Goal: Transaction & Acquisition: Purchase product/service

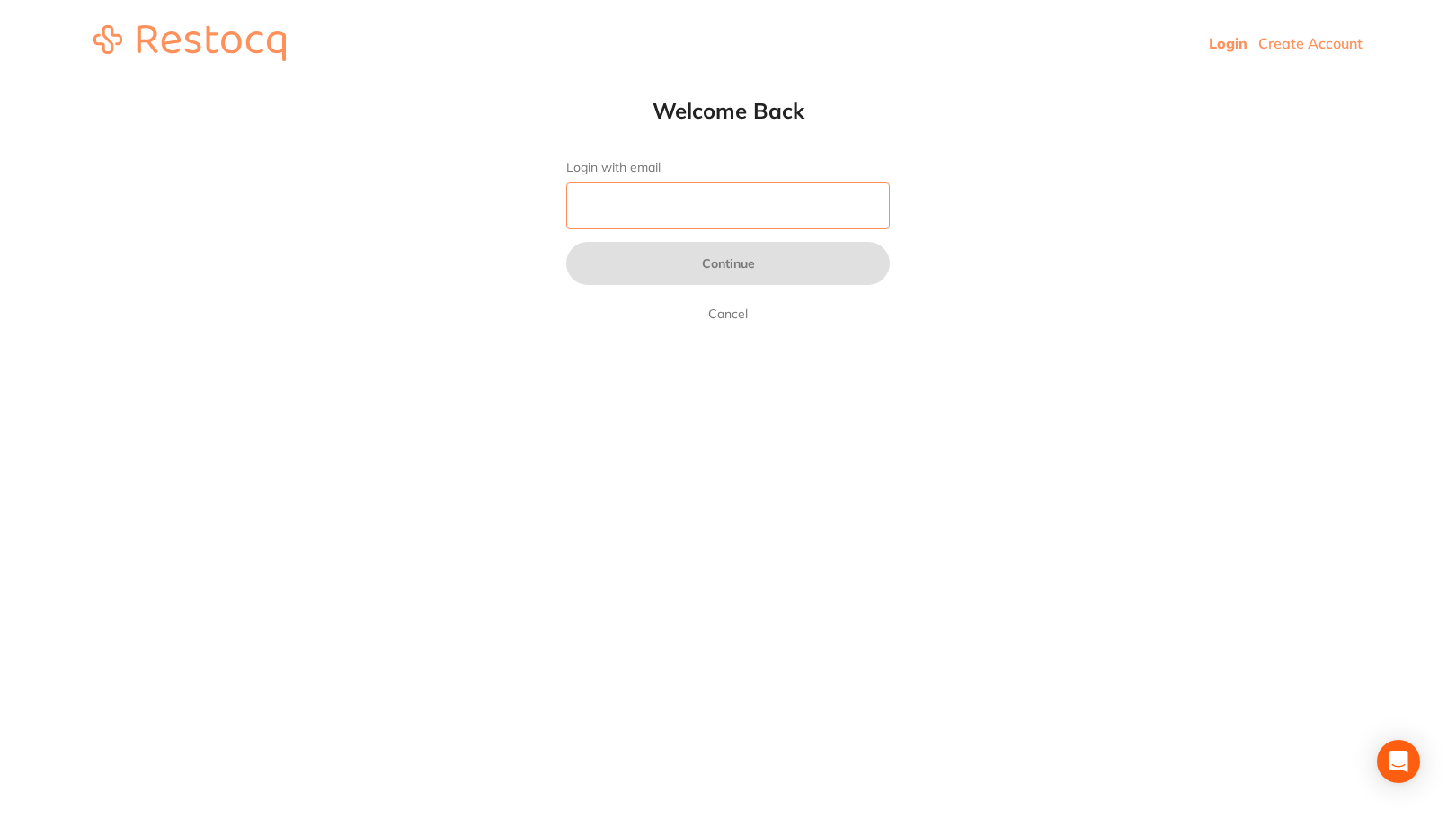
click at [726, 204] on input "Login with email" at bounding box center [728, 206] width 324 height 47
type input "[EMAIL_ADDRESS][DOMAIN_NAME]"
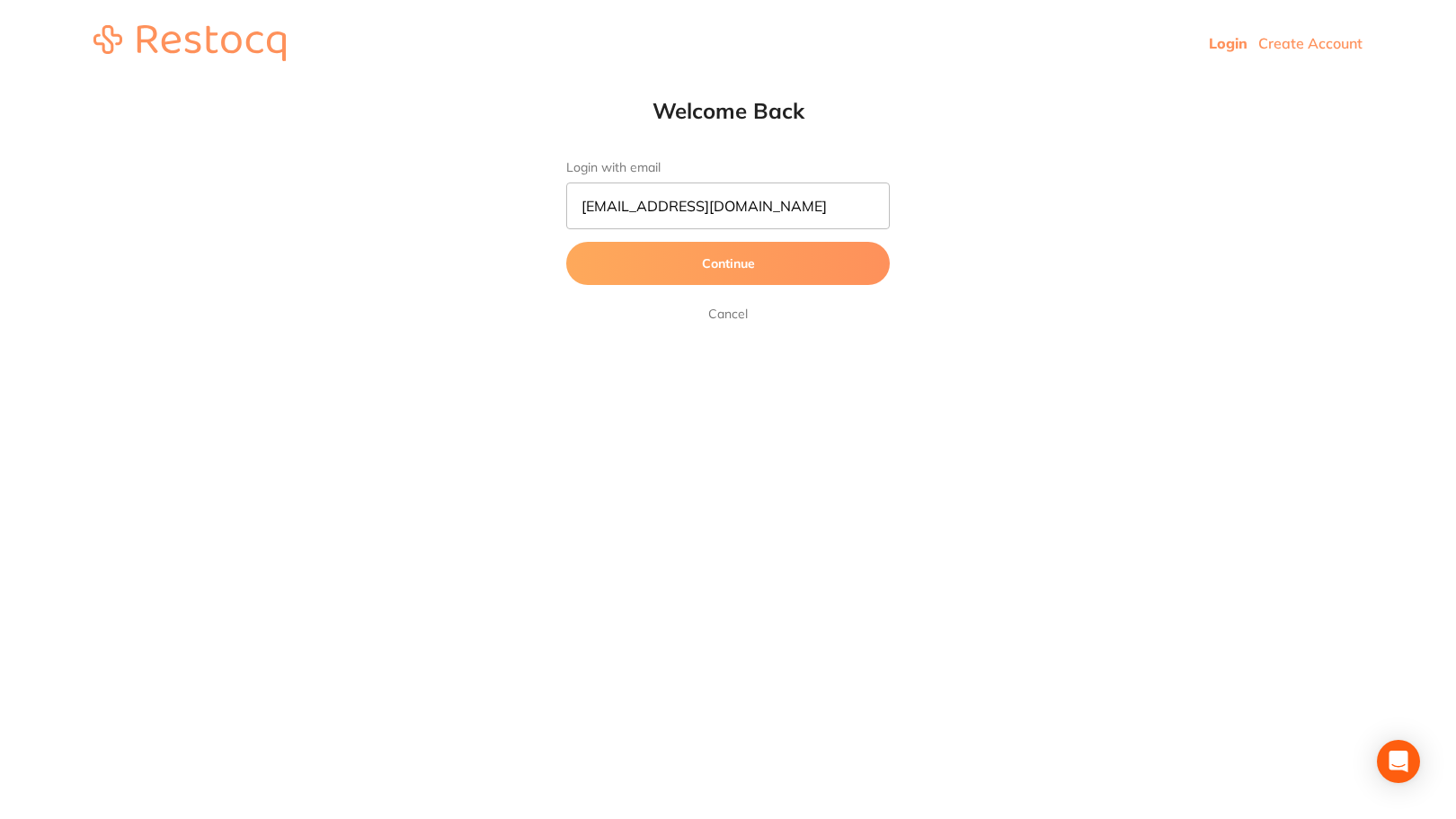
click at [688, 267] on button "Continue" at bounding box center [728, 263] width 324 height 43
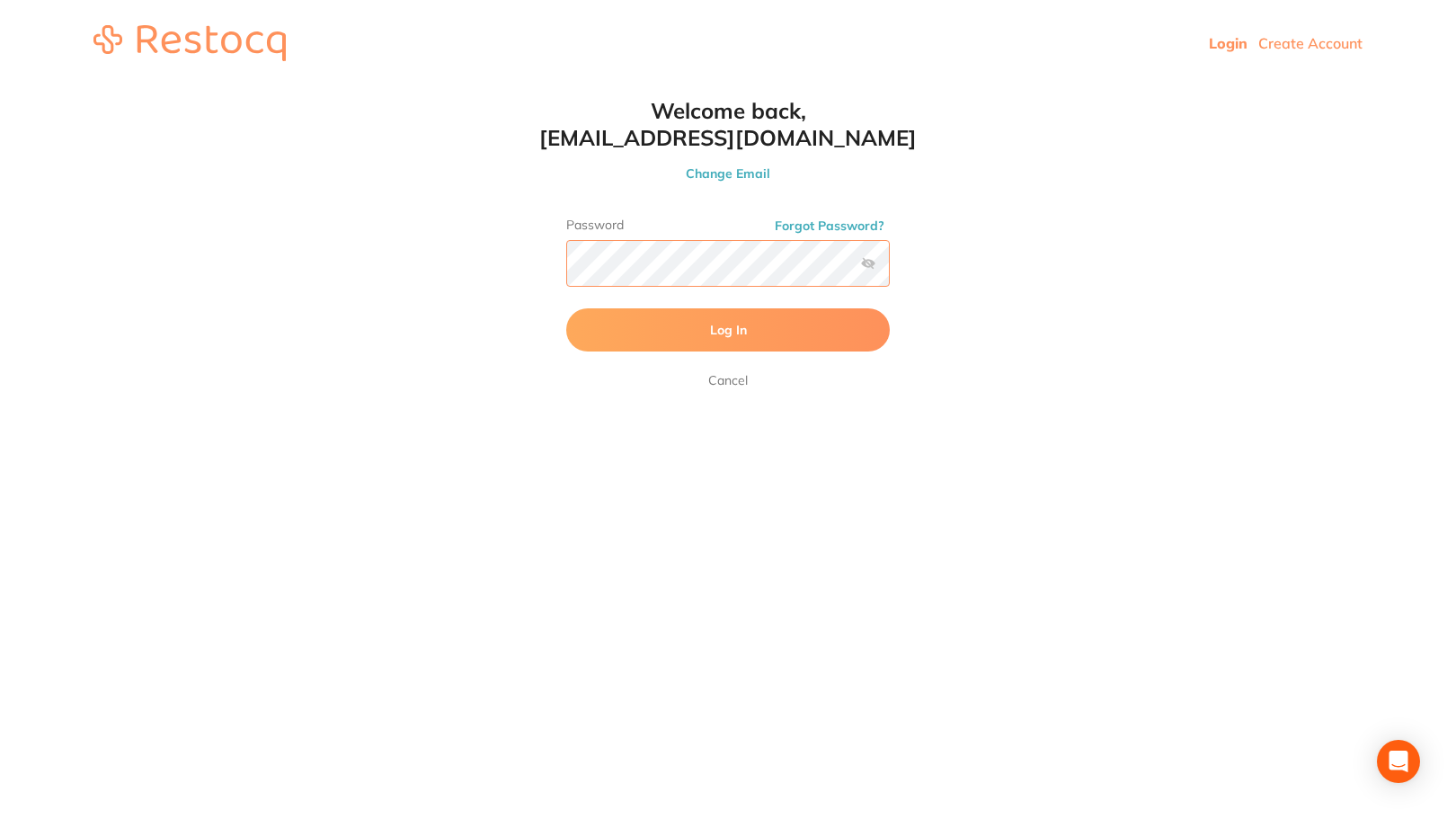
click at [567, 308] on button "Log In" at bounding box center [728, 329] width 324 height 43
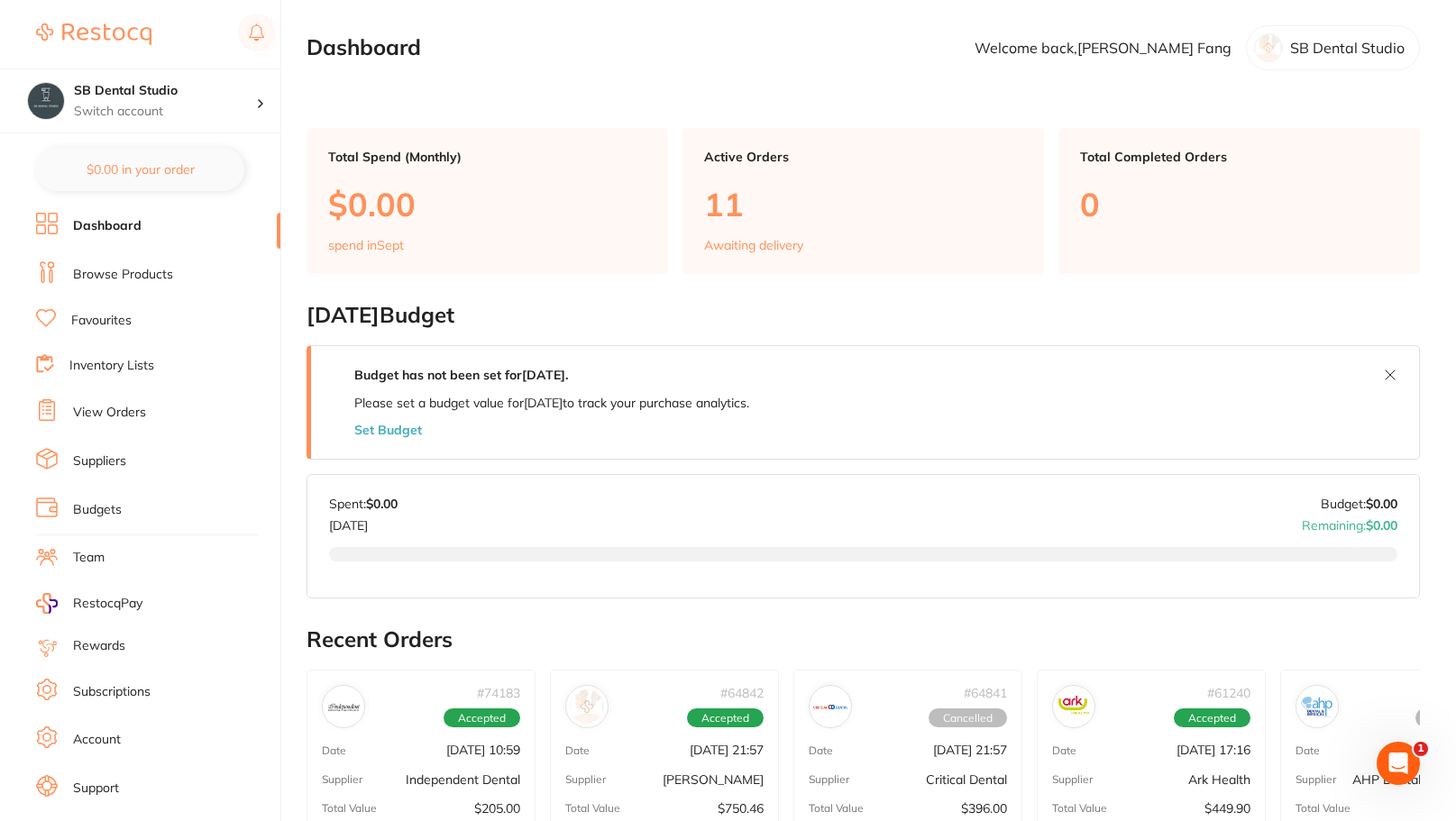
click at [174, 270] on li "Browse Products" at bounding box center [159, 274] width 245 height 27
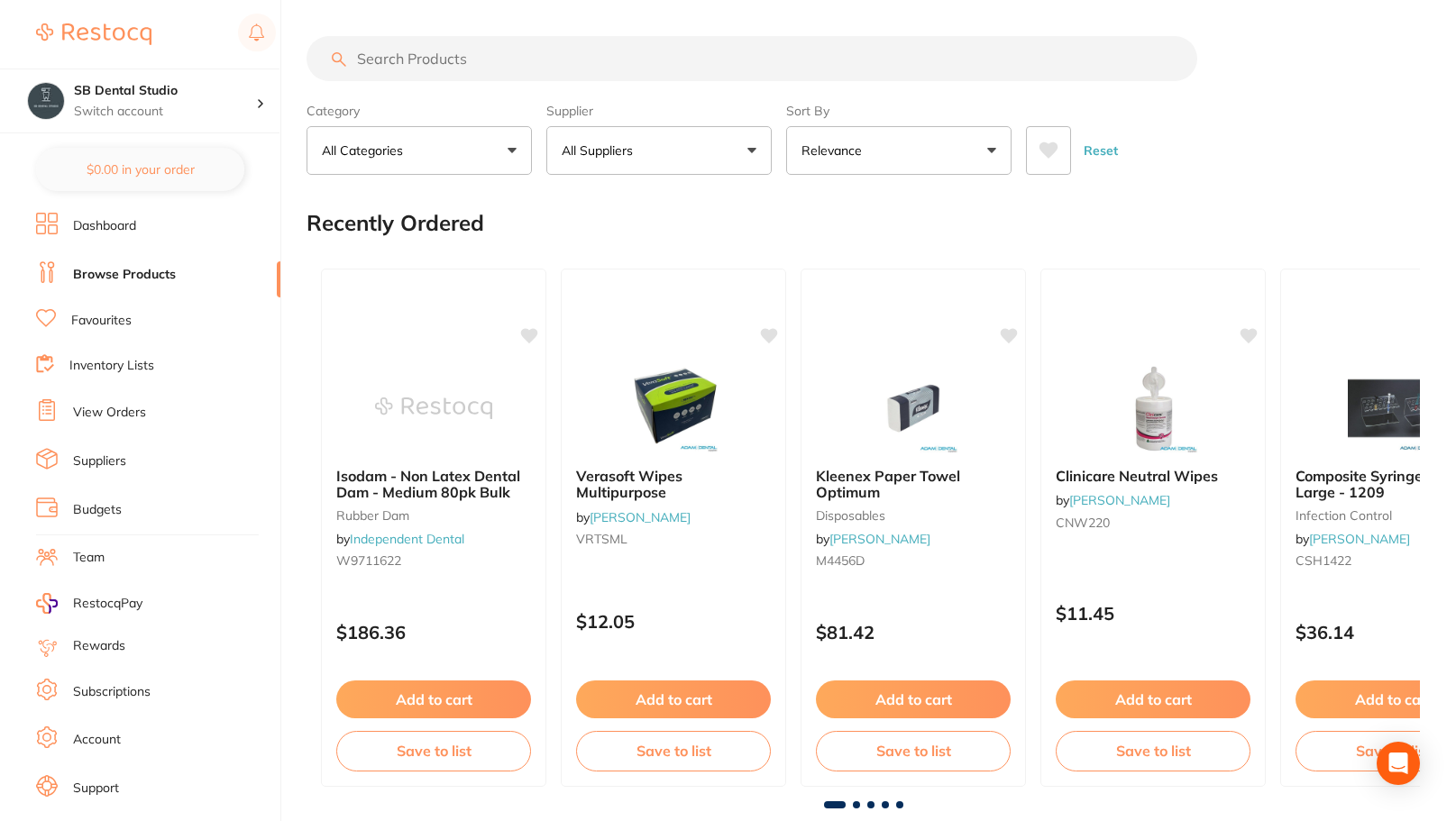
click at [429, 54] on input "search" at bounding box center [752, 59] width 891 height 45
type input "caries detector"
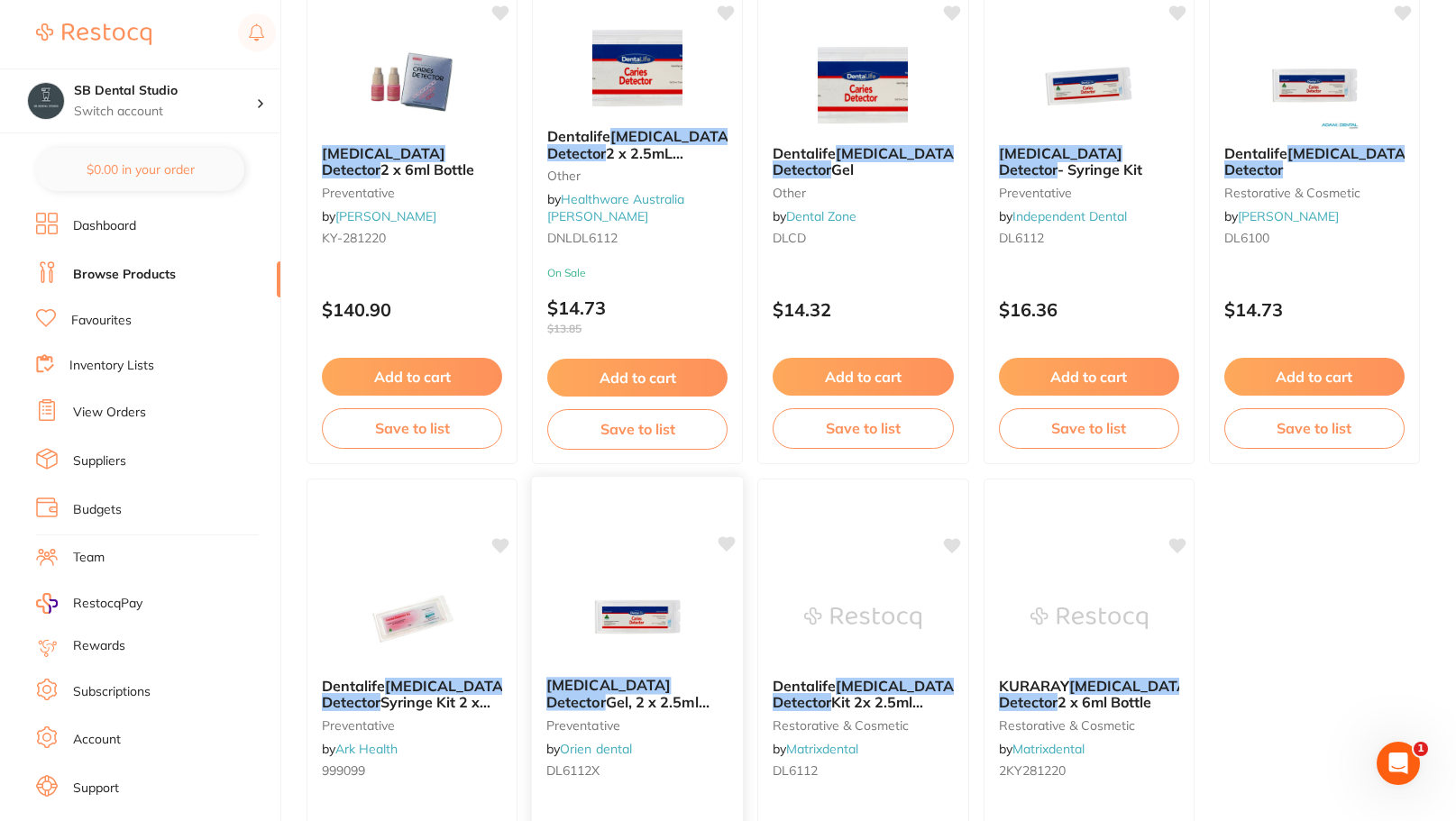
scroll to position [307, 0]
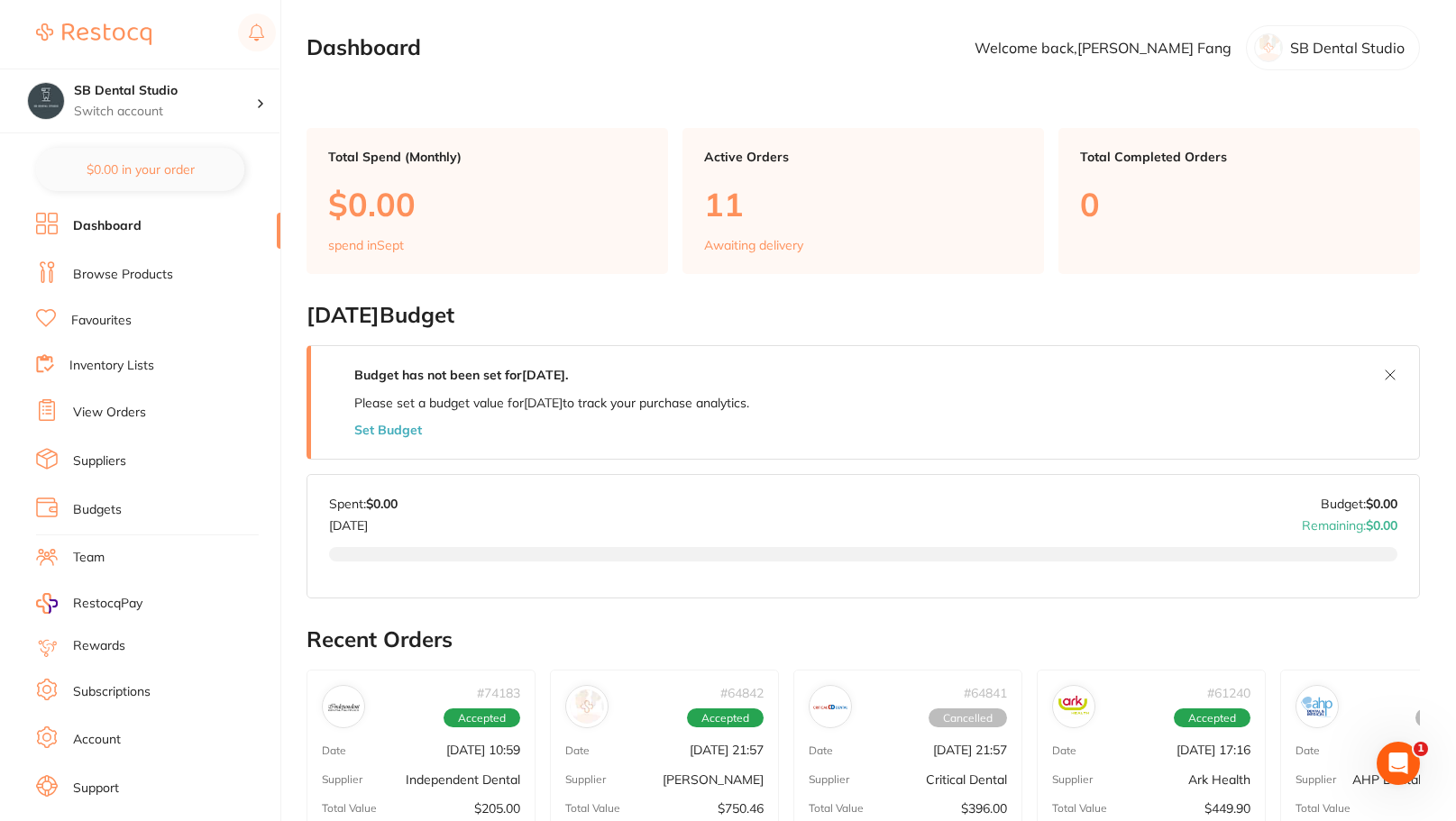
click at [138, 276] on link "Browse Products" at bounding box center [122, 274] width 100 height 18
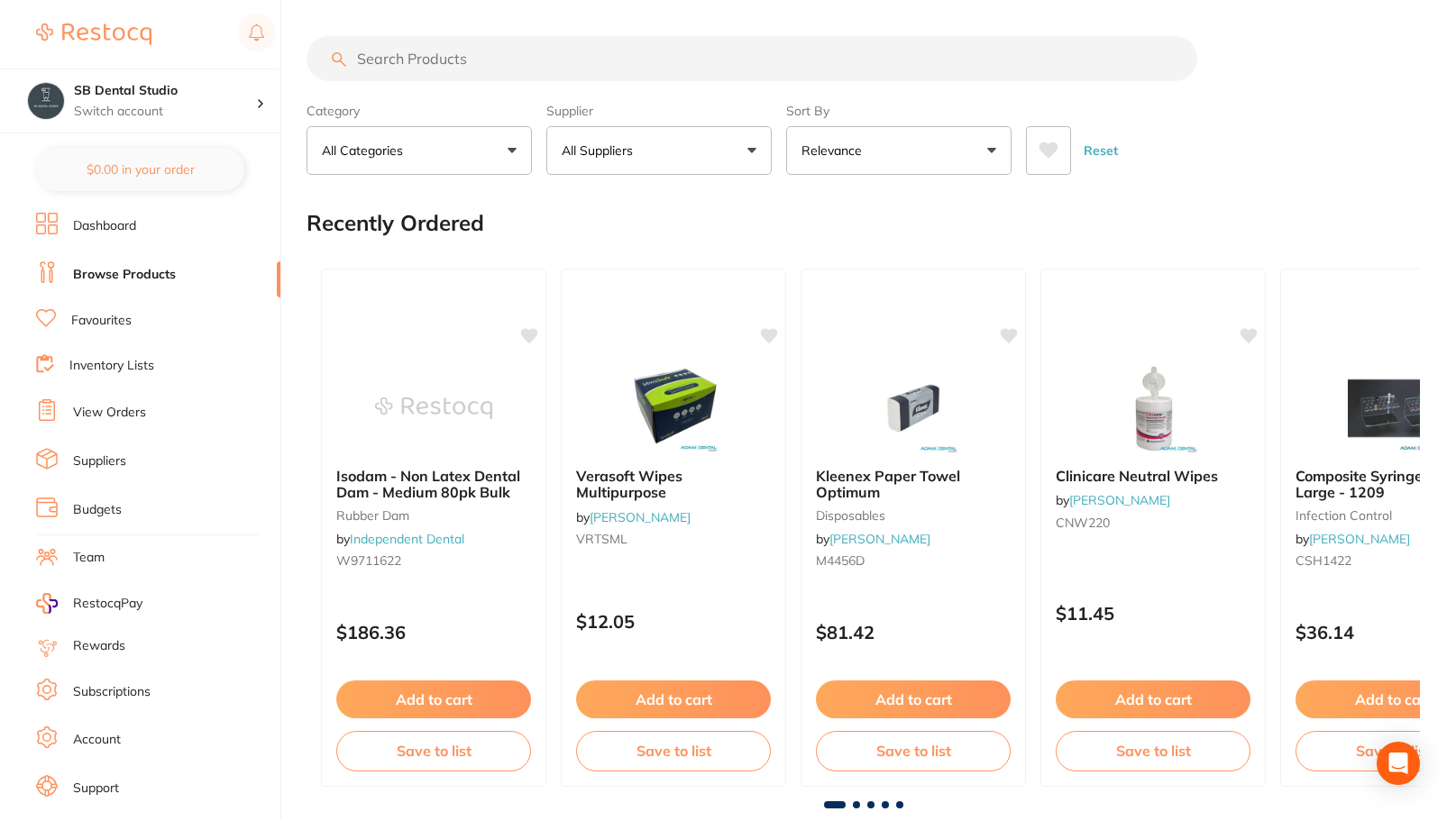
click at [442, 61] on input "search" at bounding box center [752, 59] width 891 height 45
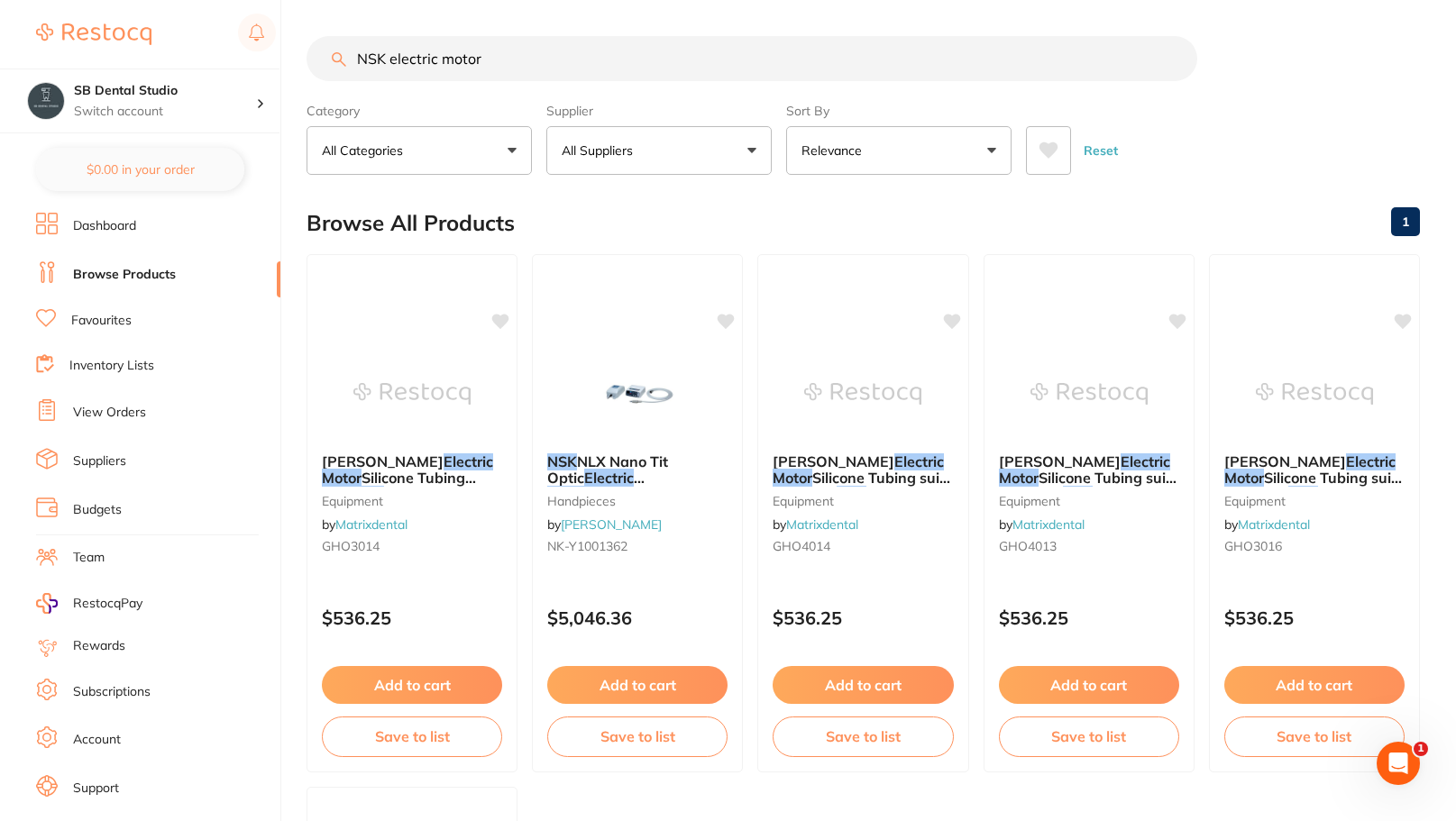
click at [504, 40] on input "NSK electric motor" at bounding box center [752, 59] width 891 height 45
drag, startPoint x: 498, startPoint y: 56, endPoint x: 399, endPoint y: 70, distance: 100.0
click at [399, 70] on input "NSK electric motor" at bounding box center [752, 59] width 891 height 45
type input "NSK NLZ"
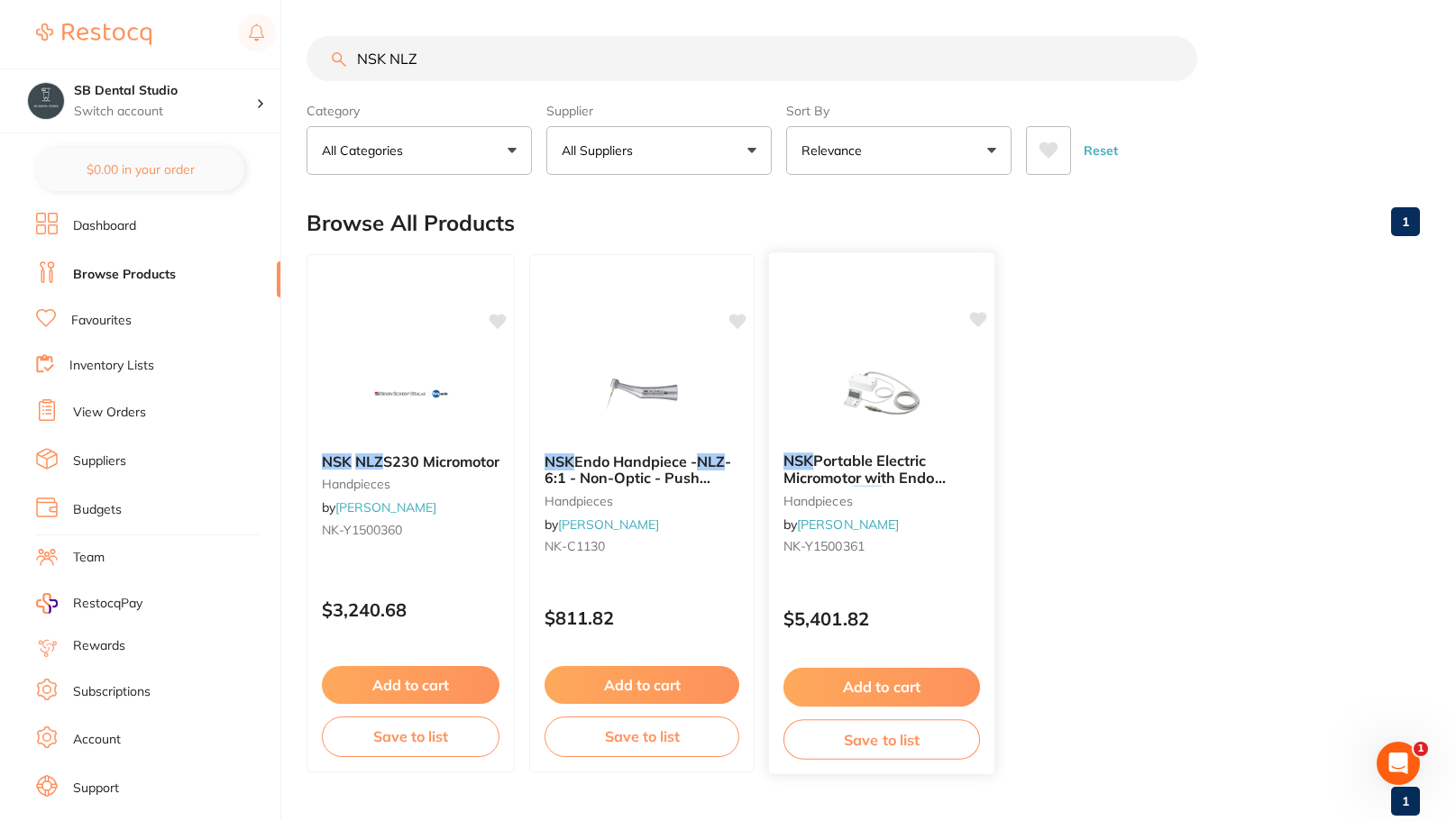
click at [892, 471] on span "Portable Electric Micromotor with Endo Function -" at bounding box center [865, 477] width 162 height 51
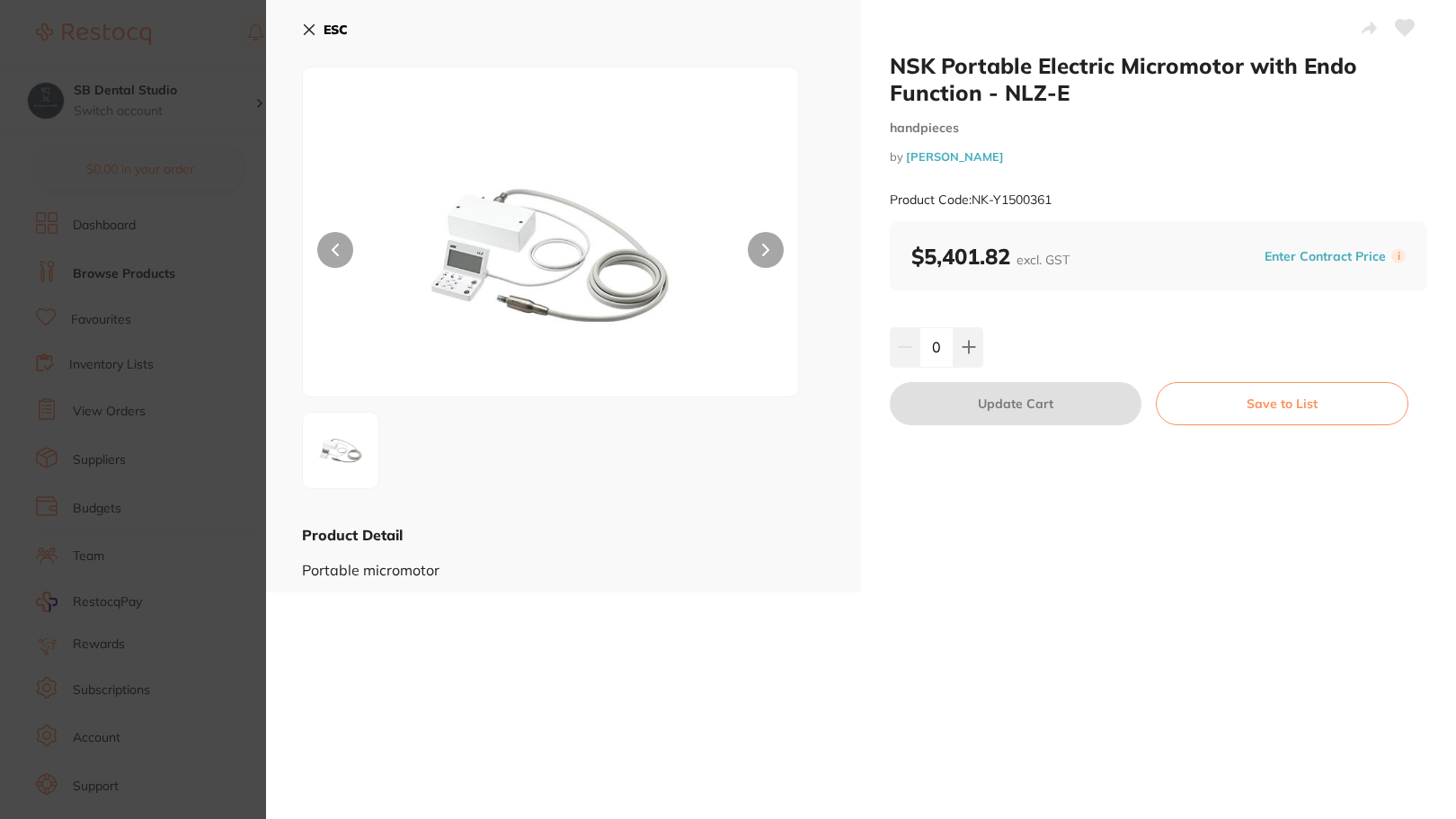
click at [327, 34] on b "ESC" at bounding box center [336, 29] width 24 height 16
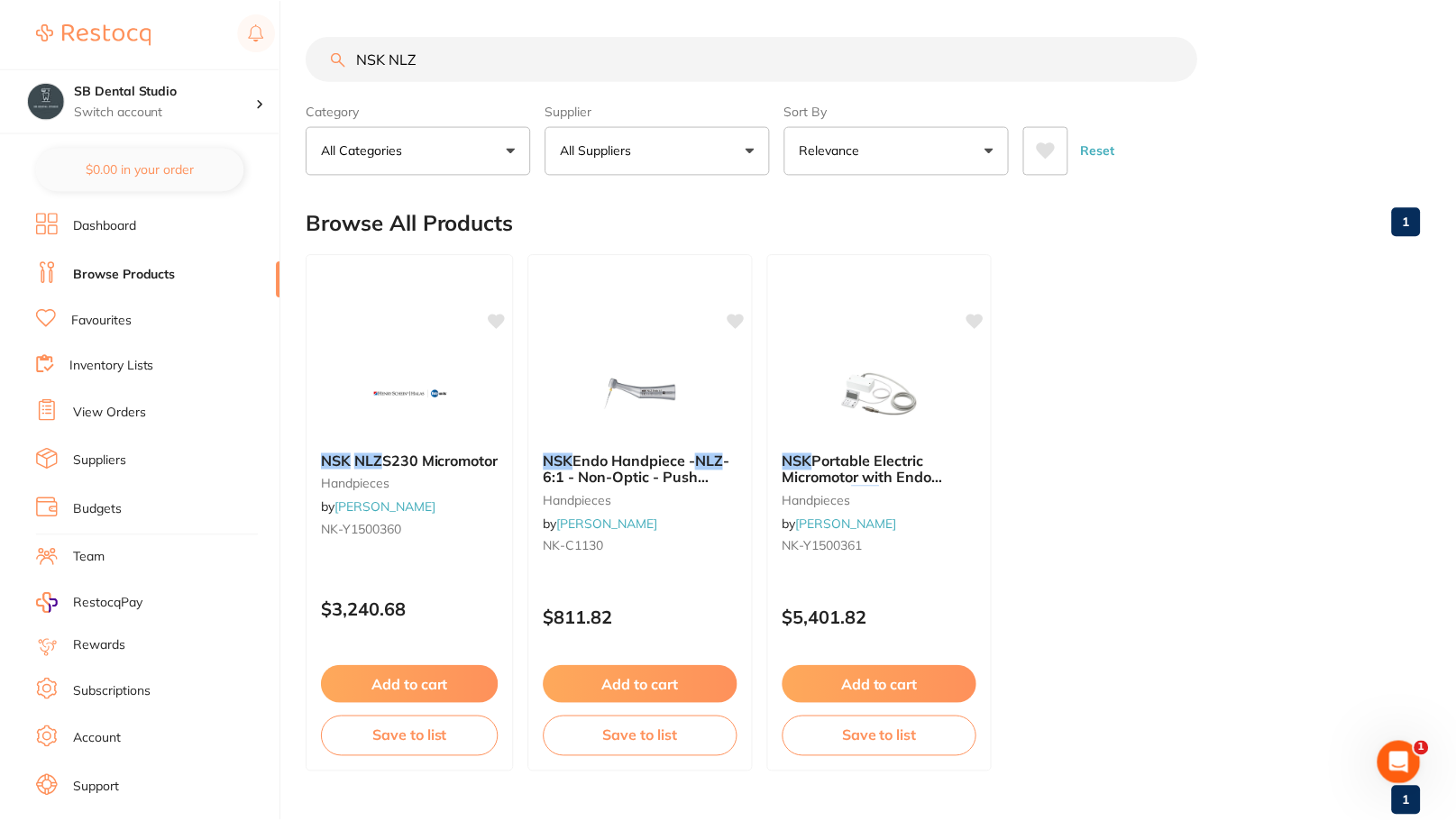
scroll to position [45, 0]
